Goal: Check status

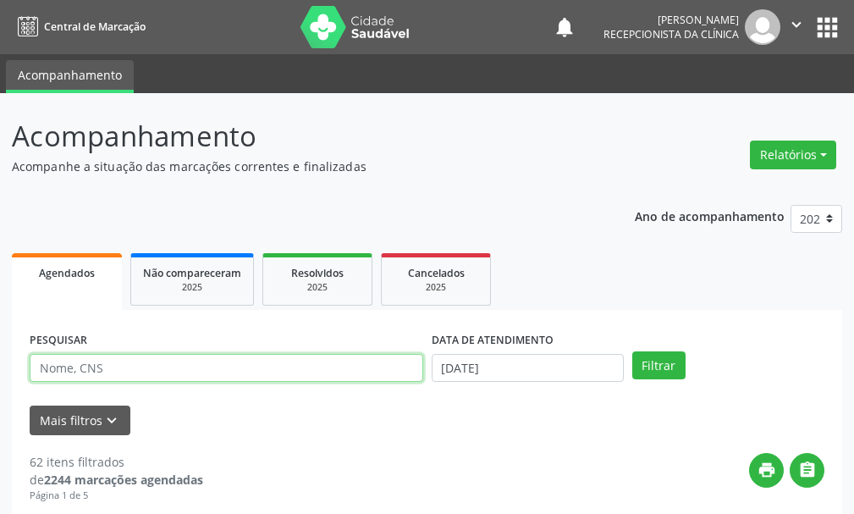
click at [106, 360] on input "text" at bounding box center [226, 368] width 393 height 29
type input "FRANCISCA"
click at [632, 351] on button "Filtrar" at bounding box center [658, 365] width 53 height 29
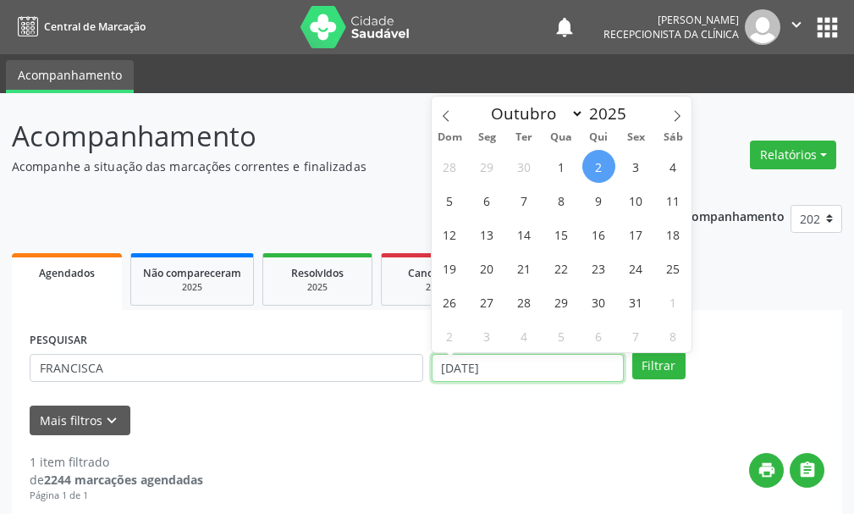
click at [494, 367] on input "[DATE]" at bounding box center [527, 368] width 192 height 29
click at [631, 164] on span "3" at bounding box center [635, 166] width 33 height 33
type input "[DATE]"
click at [641, 159] on span "3" at bounding box center [635, 166] width 33 height 33
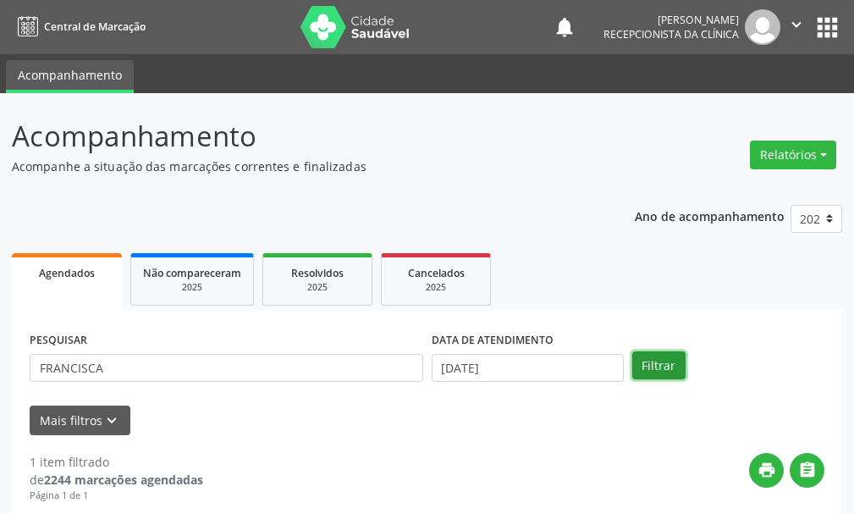
click at [645, 368] on button "Filtrar" at bounding box center [658, 365] width 53 height 29
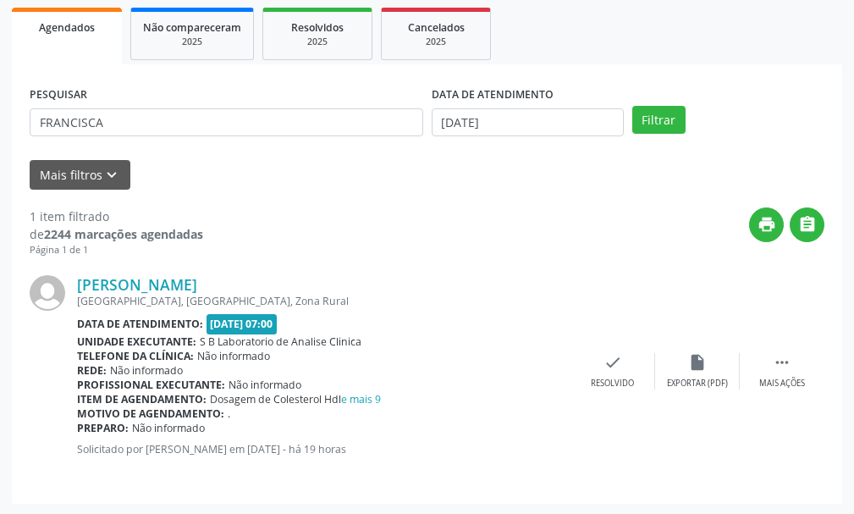
scroll to position [247, 0]
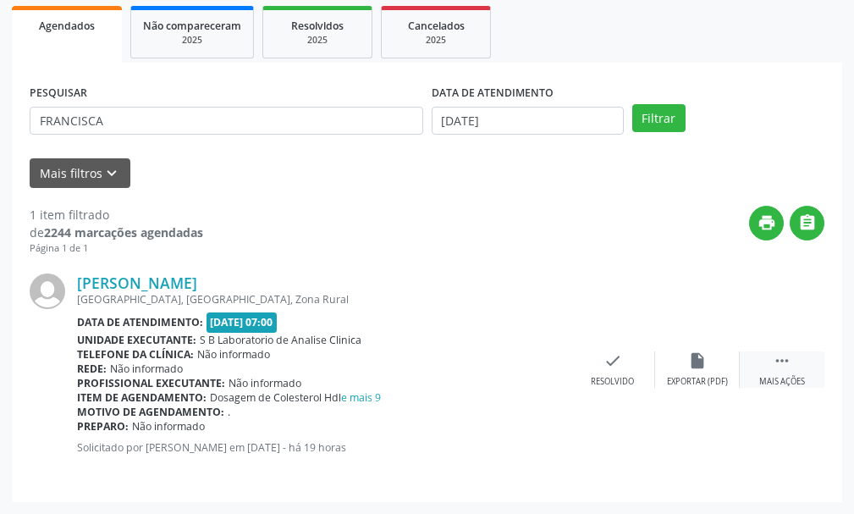
click at [772, 363] on icon "" at bounding box center [781, 360] width 19 height 19
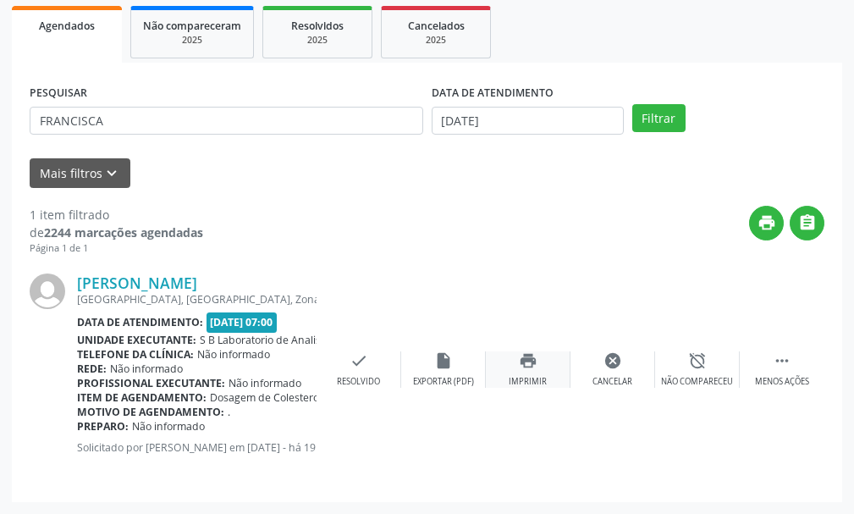
click at [526, 364] on icon "print" at bounding box center [528, 360] width 19 height 19
